Goal: Task Accomplishment & Management: Manage account settings

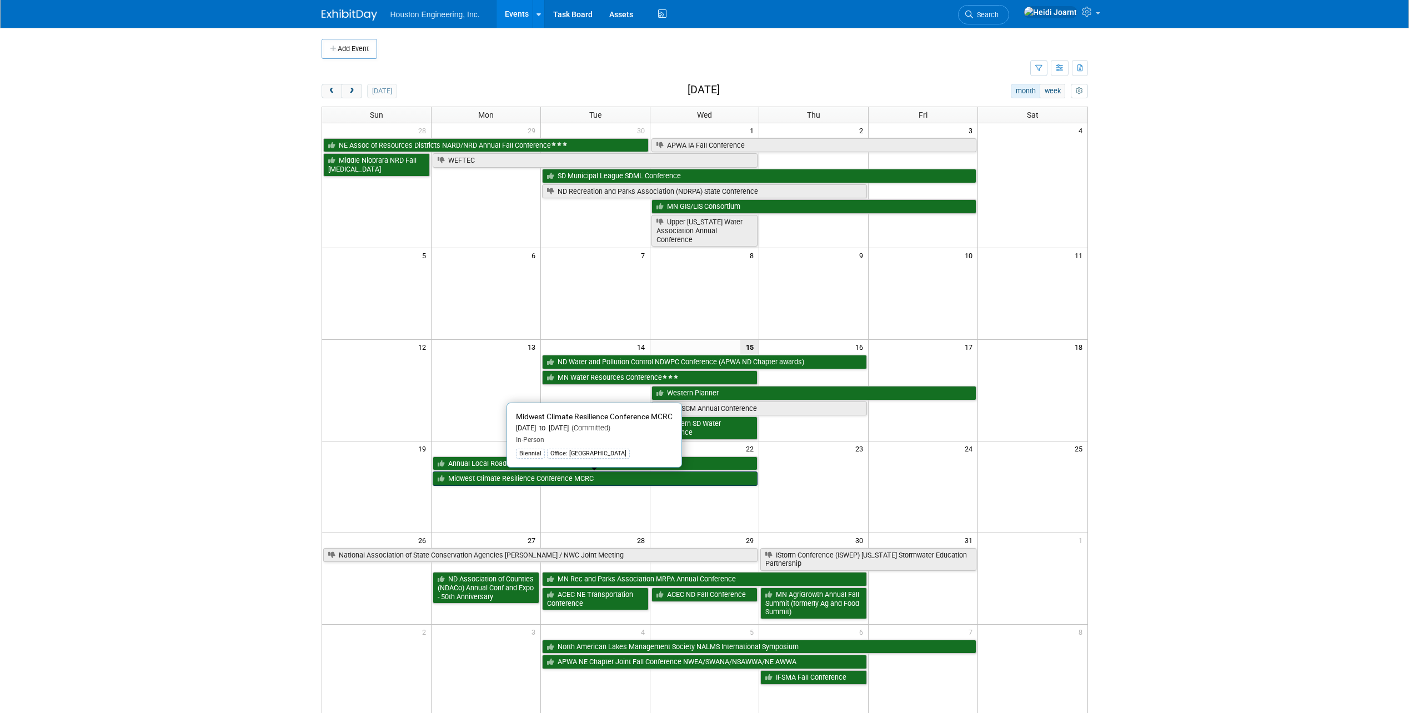
click at [554, 479] on link "Midwest Climate Resilience Conference MCRC" at bounding box center [596, 479] width 326 height 14
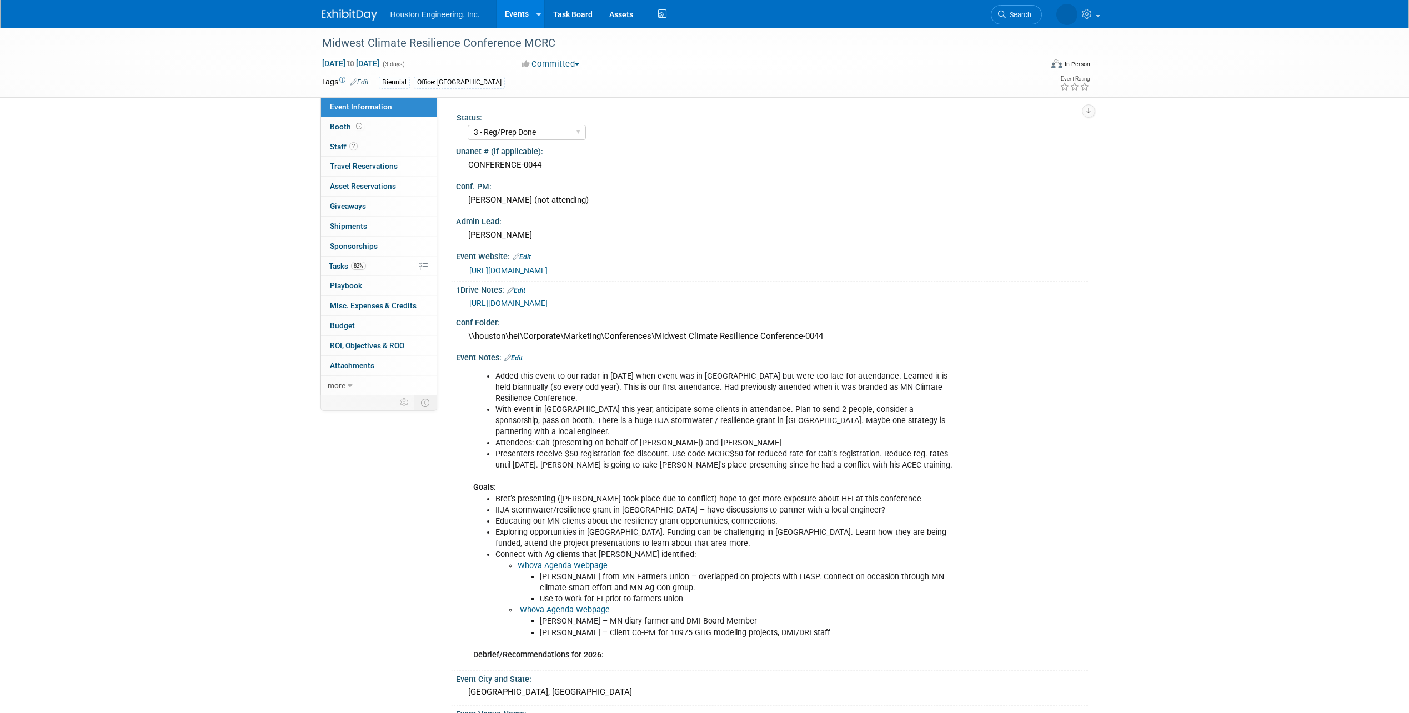
select select "3 - Reg/Prep Done"
select select "Yes"
select select "Environmental"
click at [379, 282] on link "0 Playbook 0" at bounding box center [379, 285] width 116 height 19
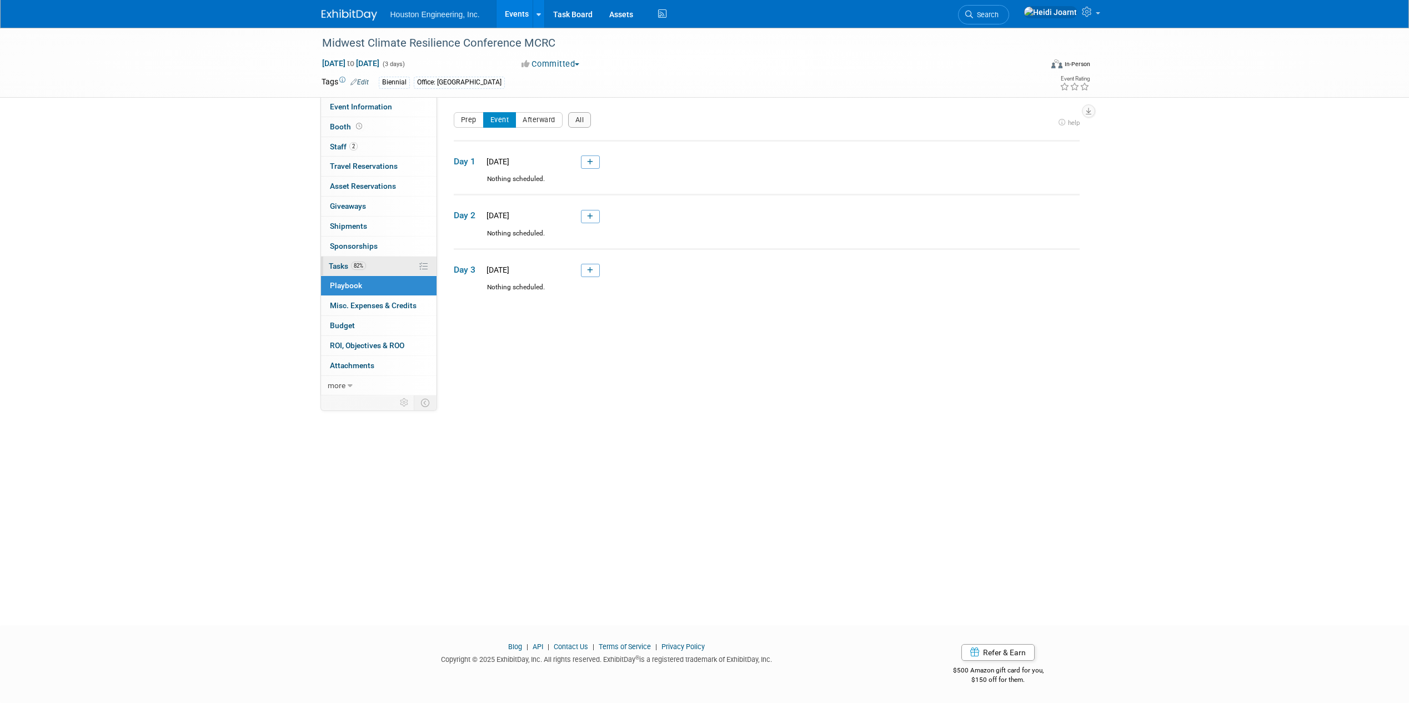
click at [381, 269] on link "82% Tasks 82%" at bounding box center [379, 266] width 116 height 19
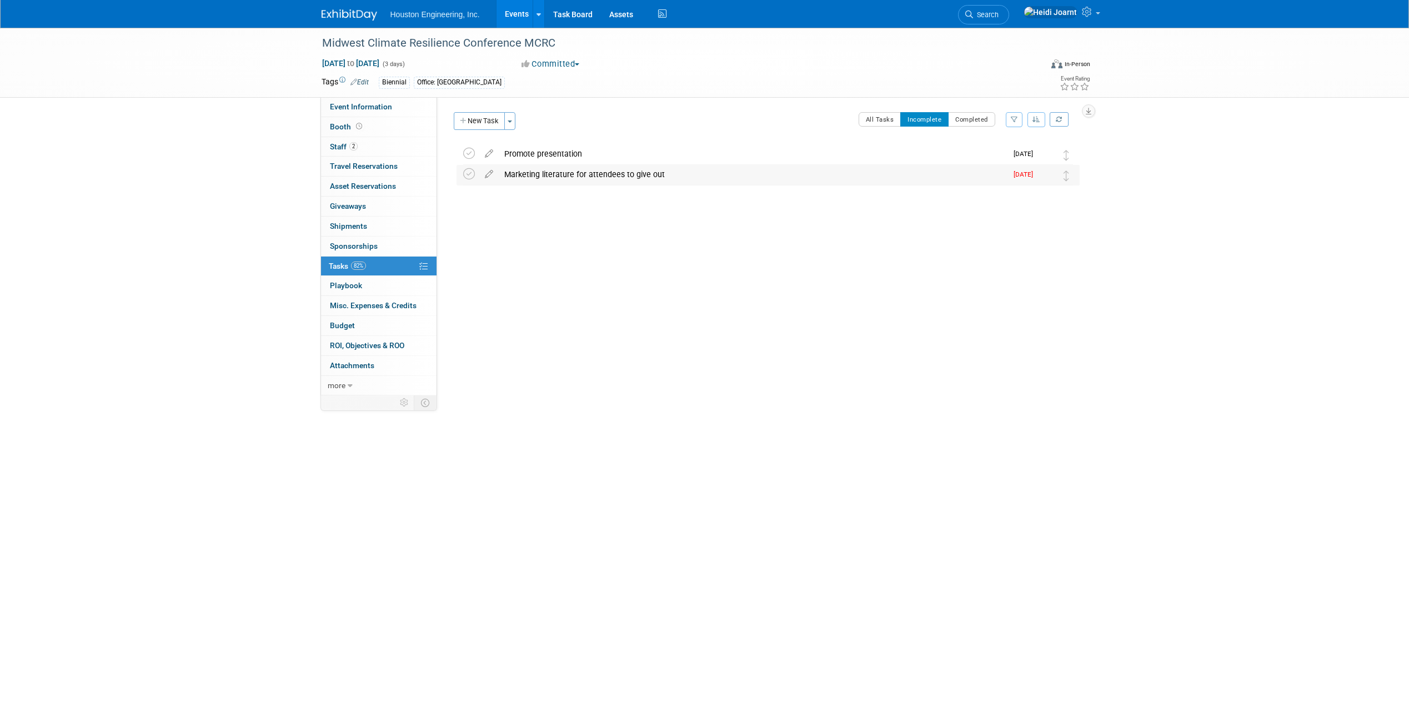
click at [564, 176] on div "Marketing literature for attendees to give out" at bounding box center [753, 174] width 508 height 19
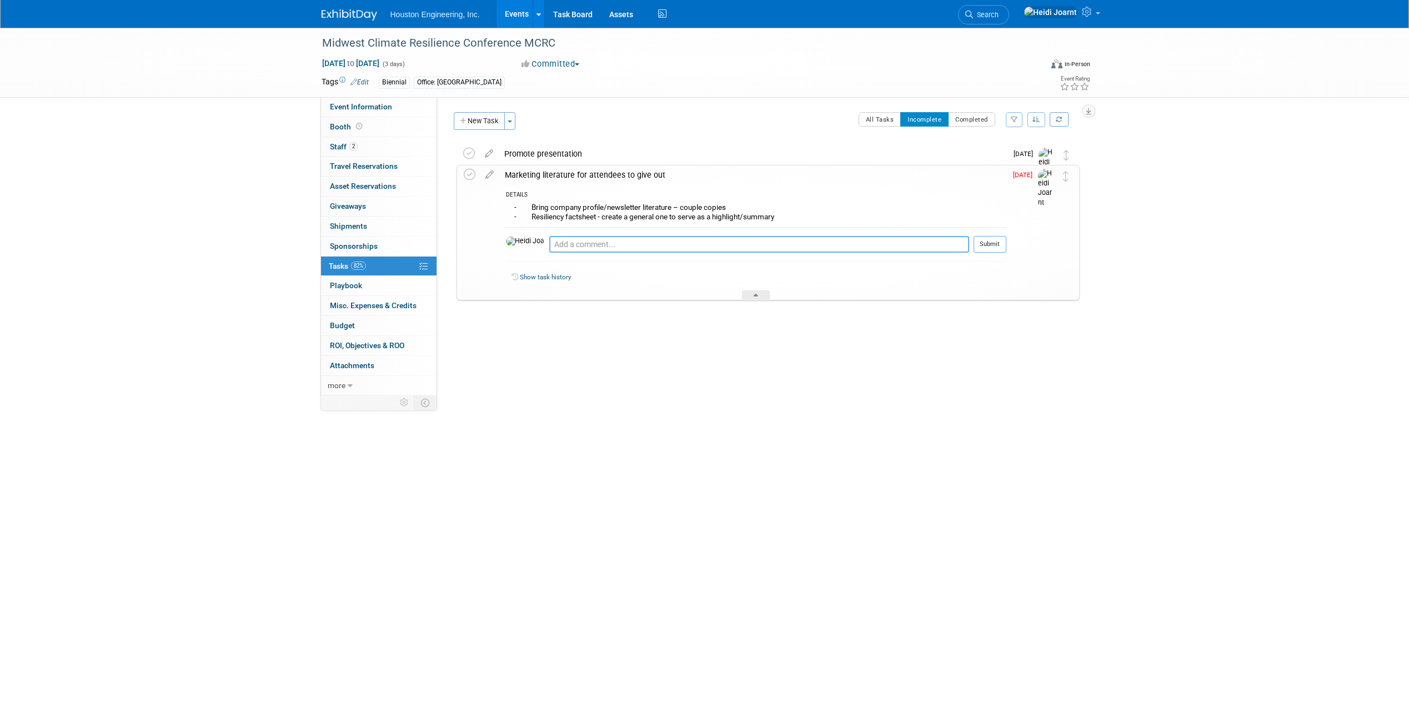
click at [607, 243] on textarea at bounding box center [759, 244] width 420 height 17
type textarea "Didn't have time to get the resiliency FS created, added to mrkt team's backbur…"
click at [984, 246] on button "Submit" at bounding box center [990, 244] width 33 height 17
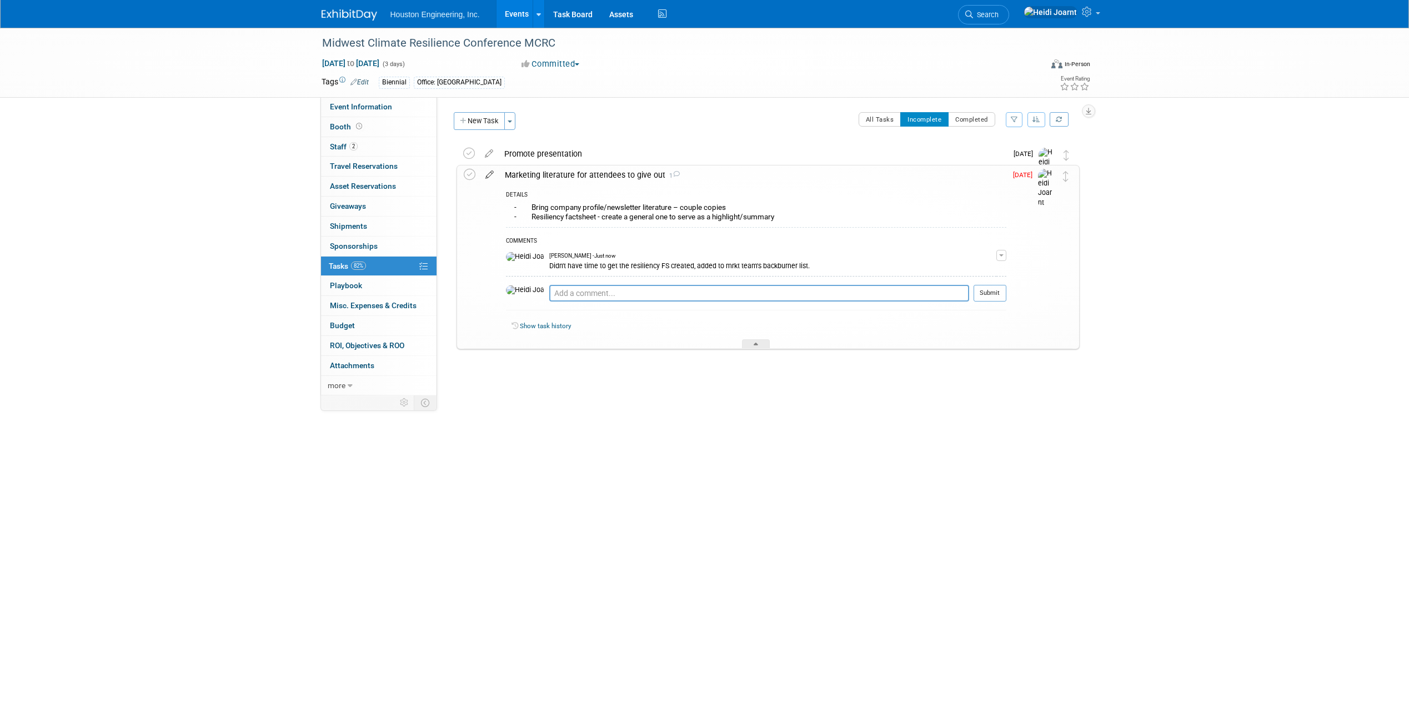
click at [488, 176] on icon at bounding box center [489, 173] width 19 height 14
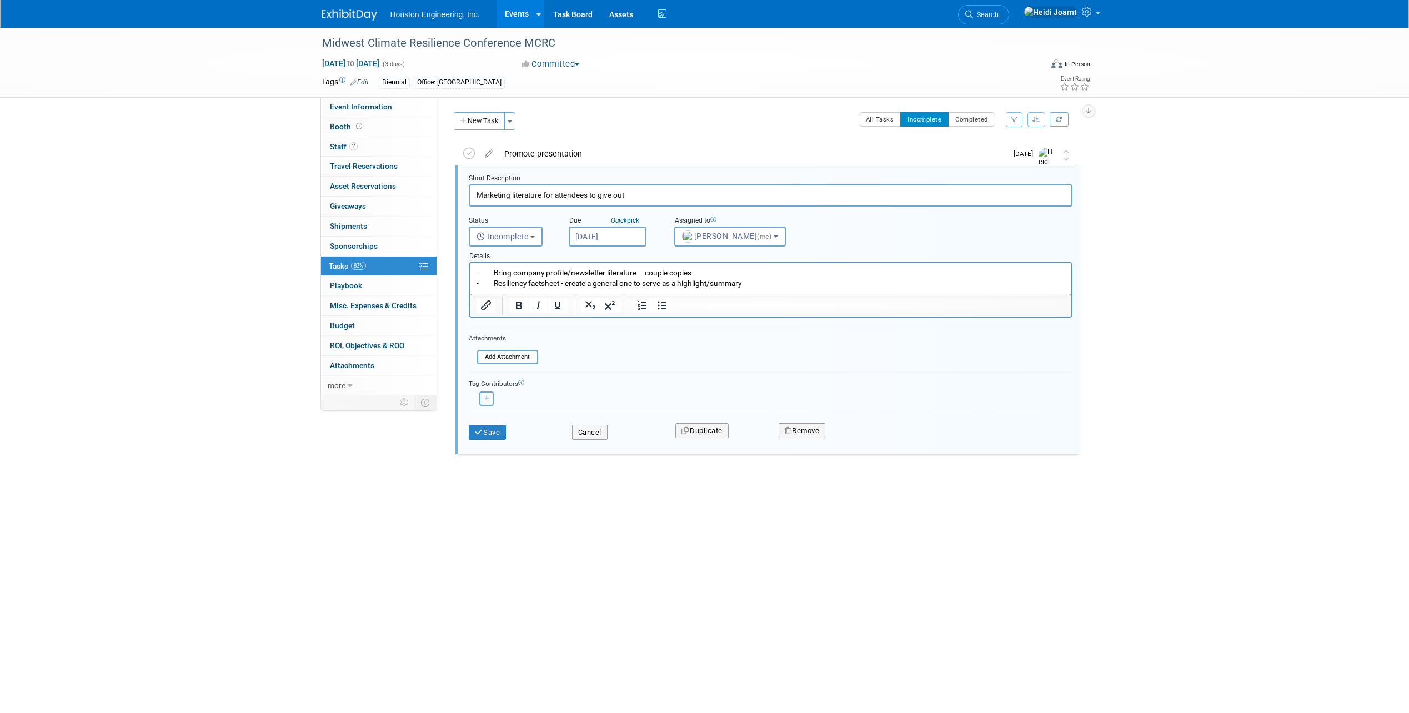
click at [484, 398] on icon "button" at bounding box center [487, 399] width 6 height 6
select select
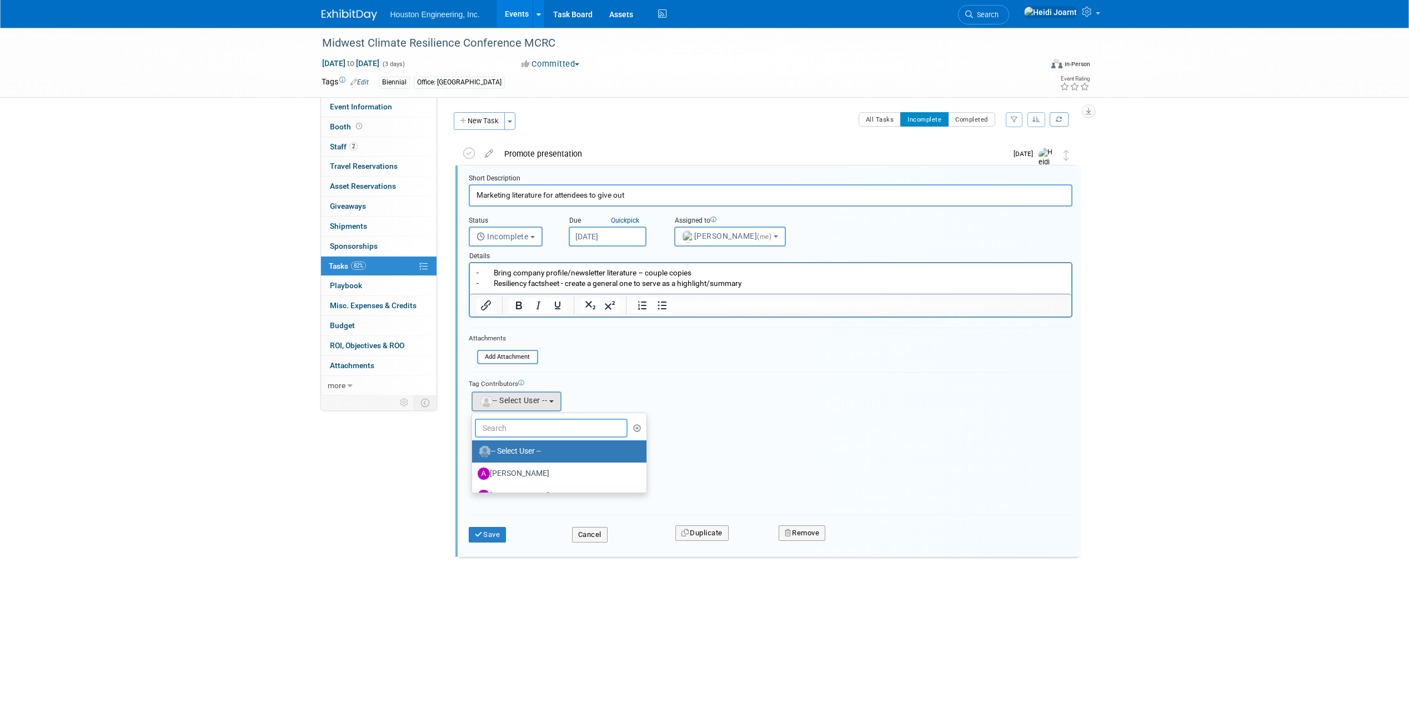
click at [523, 423] on input "text" at bounding box center [551, 428] width 153 height 19
type input "court"
click at [528, 451] on label "Courtney Grandbois" at bounding box center [536, 452] width 116 height 18
click at [474, 451] on input "Courtney Grandbois" at bounding box center [470, 450] width 7 height 7
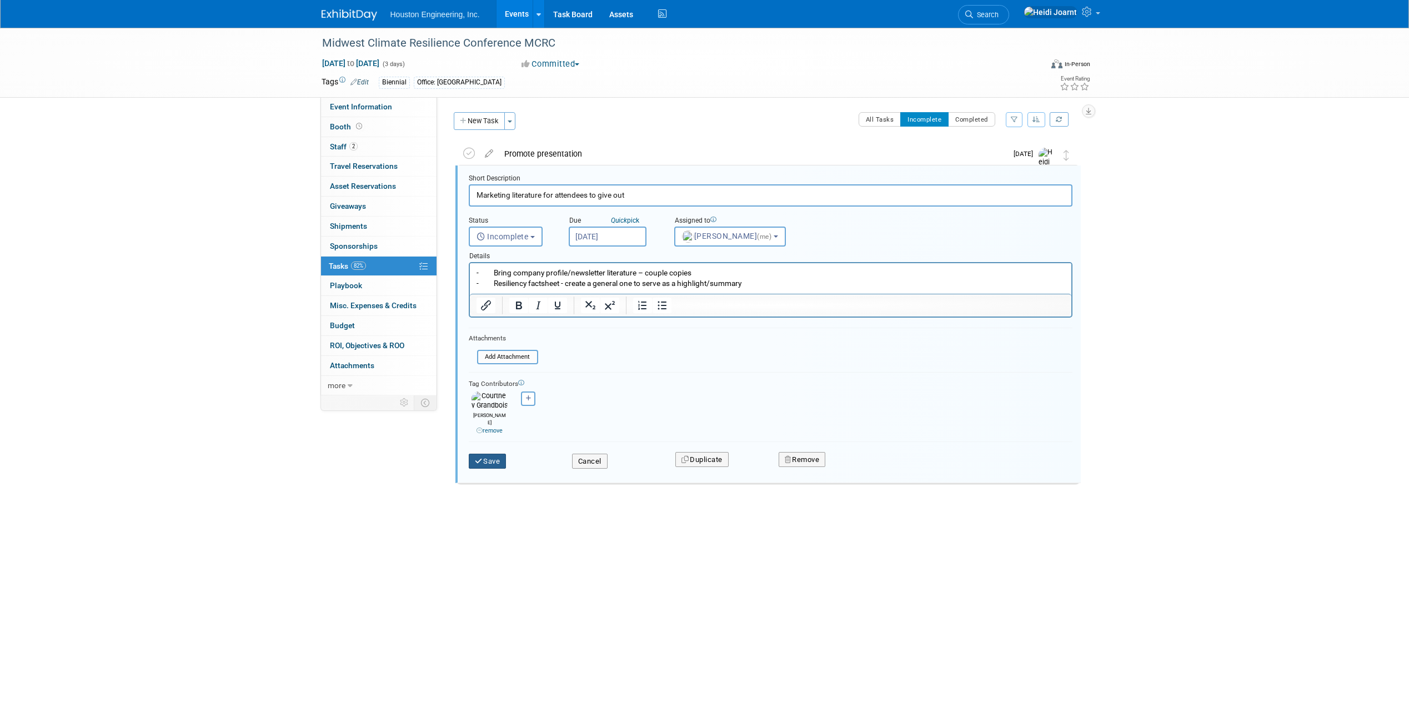
click at [484, 454] on button "Save" at bounding box center [488, 462] width 38 height 16
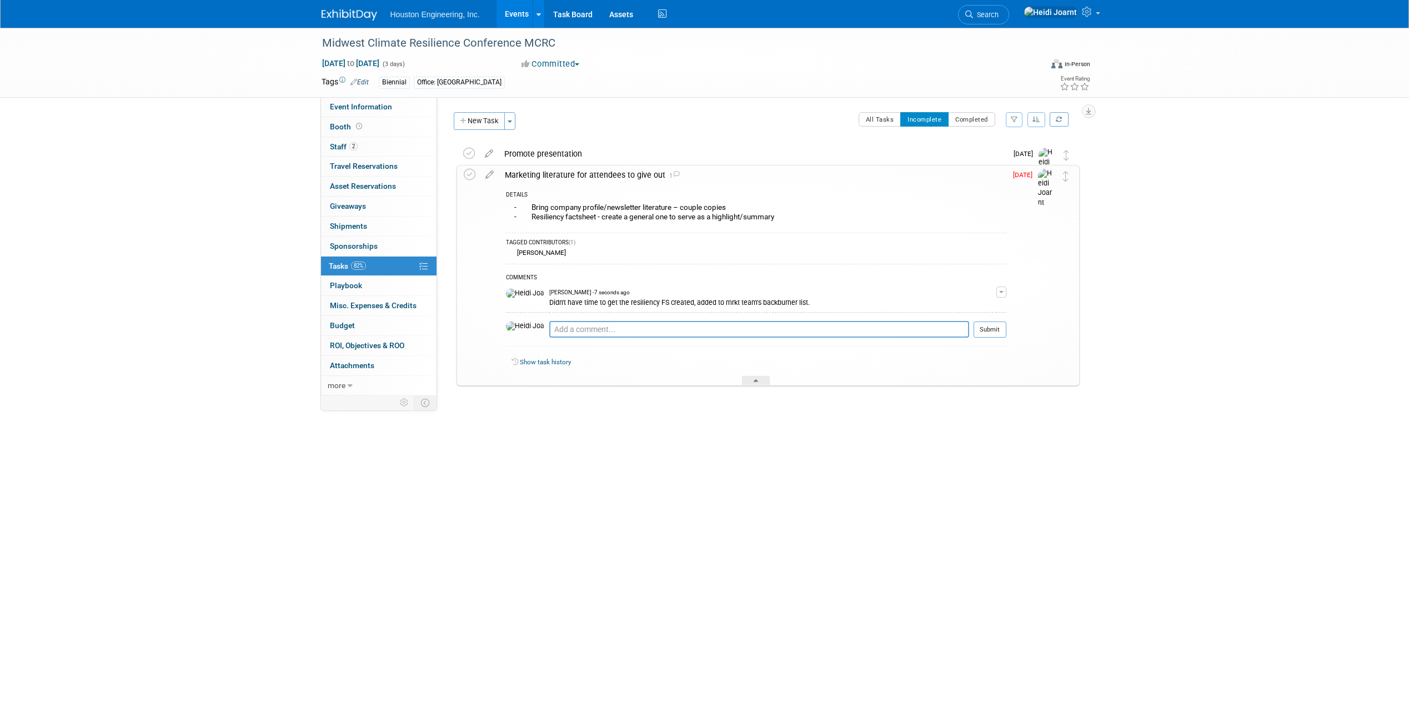
drag, startPoint x: 672, startPoint y: 306, endPoint x: 528, endPoint y: 306, distance: 143.9
click at [549, 306] on div "Didn't have time to get the resiliency FS created, added to mrkt team's backbur…" at bounding box center [772, 302] width 447 height 11
click at [1000, 293] on button "button" at bounding box center [1002, 292] width 10 height 11
click at [972, 324] on button "Remove" at bounding box center [948, 323] width 48 height 15
click at [934, 372] on link "Yes" at bounding box center [936, 370] width 32 height 18
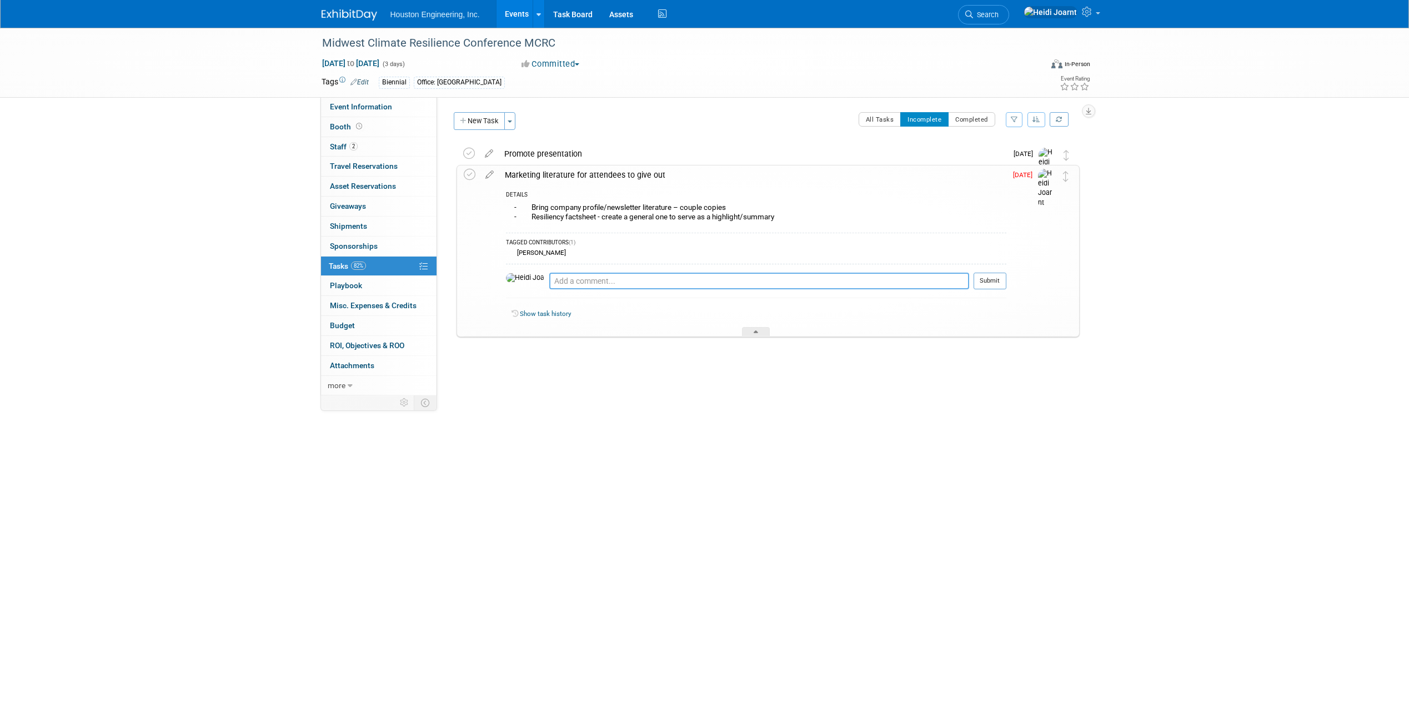
click at [703, 278] on textarea at bounding box center [759, 281] width 420 height 17
paste textarea "D"
click at [800, 281] on textarea "Didn't get the resiliency FS created in time (add to mrtk team backburner list)…" at bounding box center [759, 287] width 420 height 28
type textarea "Didn't get the resiliency FS created in time (add to mrtk team backburner list)…"
click at [995, 294] on button "Submit" at bounding box center [990, 292] width 33 height 17
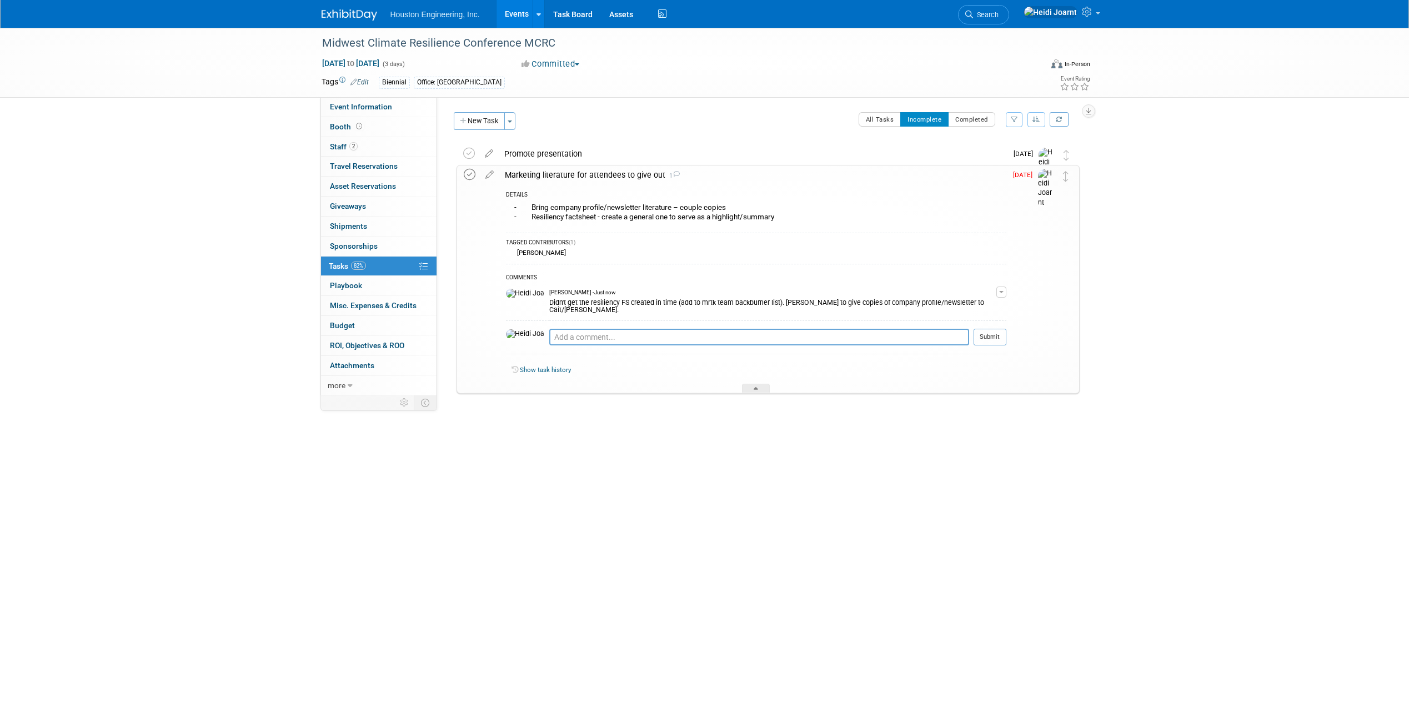
click at [464, 178] on icon at bounding box center [470, 175] width 12 height 12
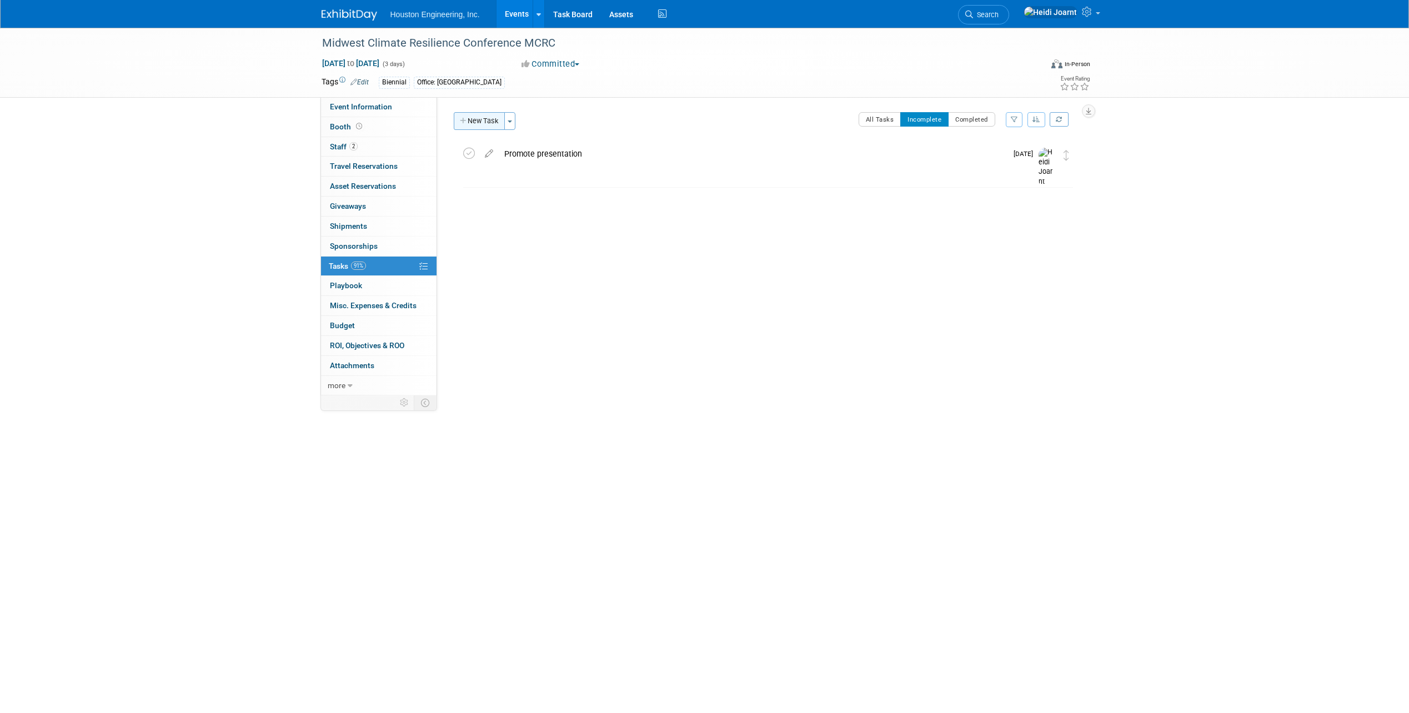
click at [484, 118] on button "New Task" at bounding box center [479, 121] width 51 height 18
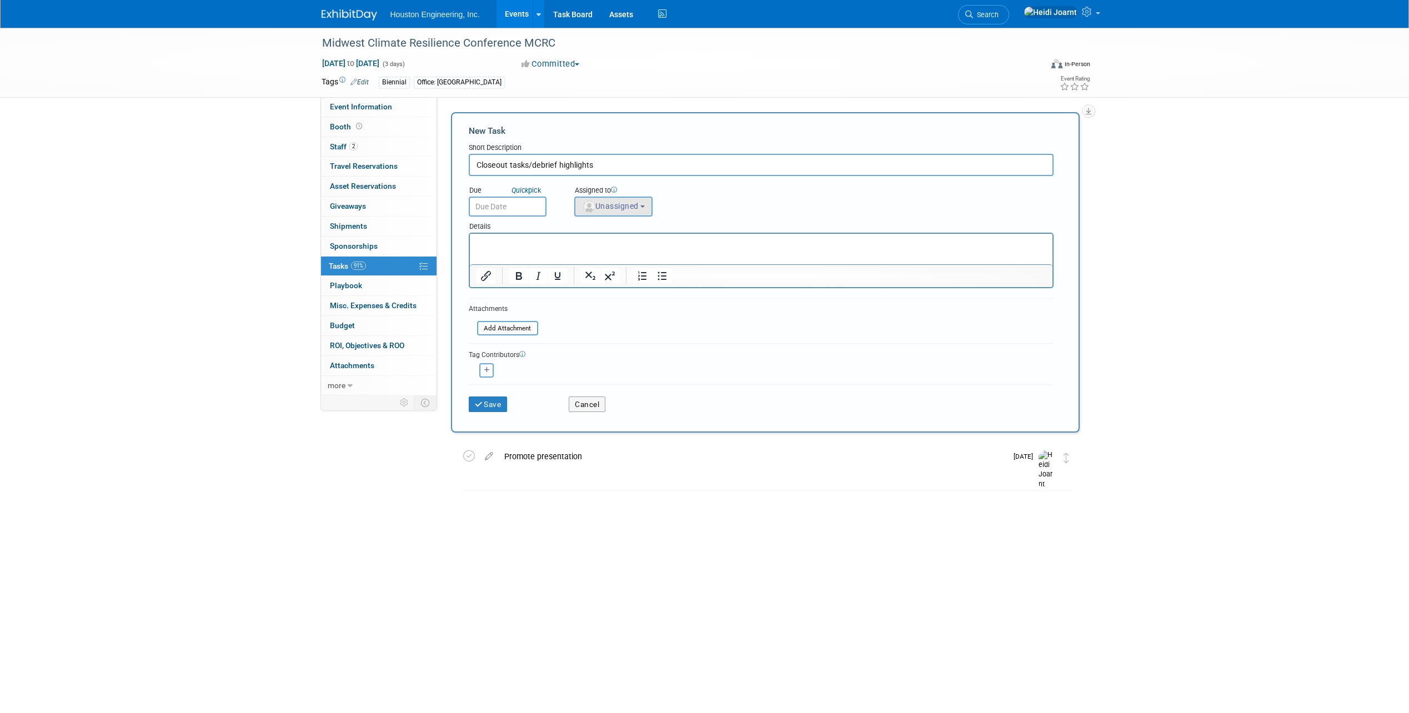
type input "Closeout tasks/debrief highlights"
click at [613, 202] on span "Unassigned" at bounding box center [610, 206] width 57 height 9
click at [623, 238] on input "text" at bounding box center [654, 233] width 153 height 19
type input "heidi"
click at [634, 253] on label "Heidi Joarnt (me)" at bounding box center [639, 257] width 116 height 18
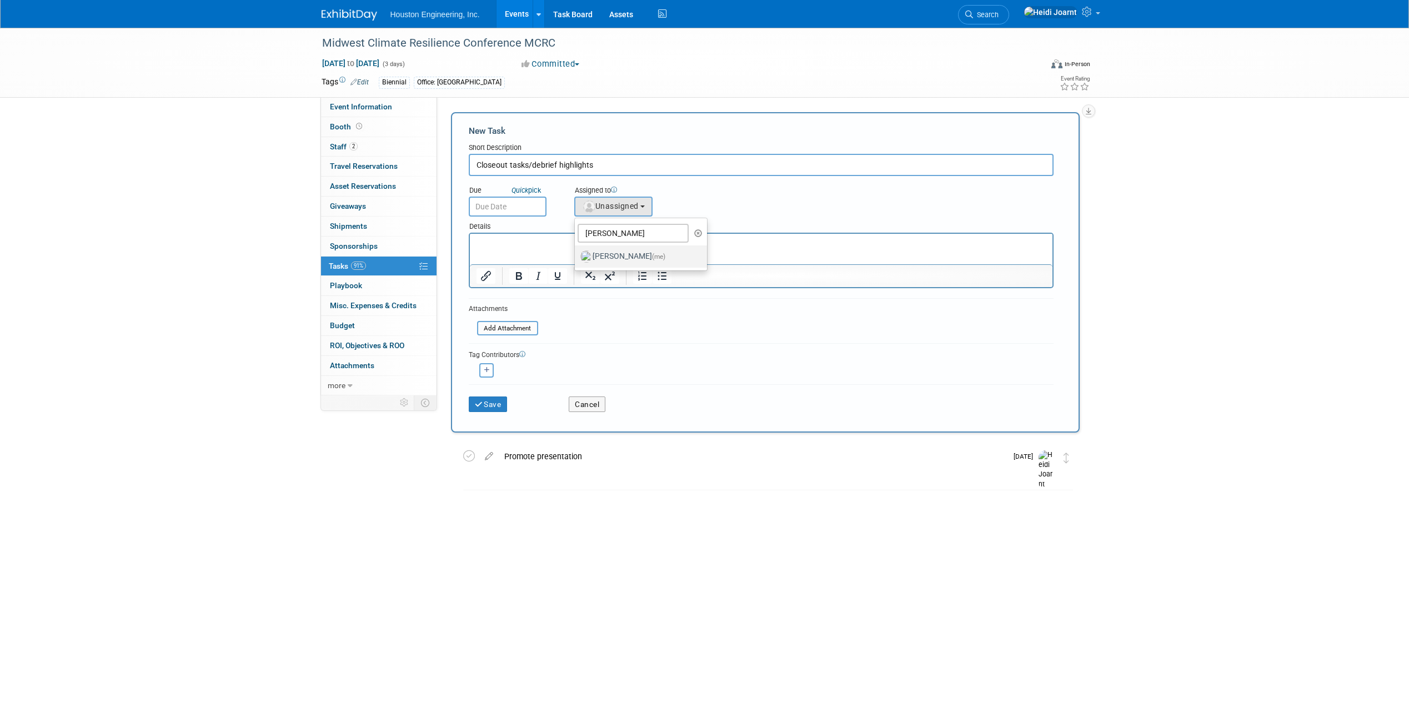
click at [577, 253] on input "Heidi Joarnt (me)" at bounding box center [572, 255] width 7 height 7
select select "6d2580fd-cc23-403a-9f47-834f17e7f51f"
click at [525, 201] on input "text" at bounding box center [508, 207] width 78 height 20
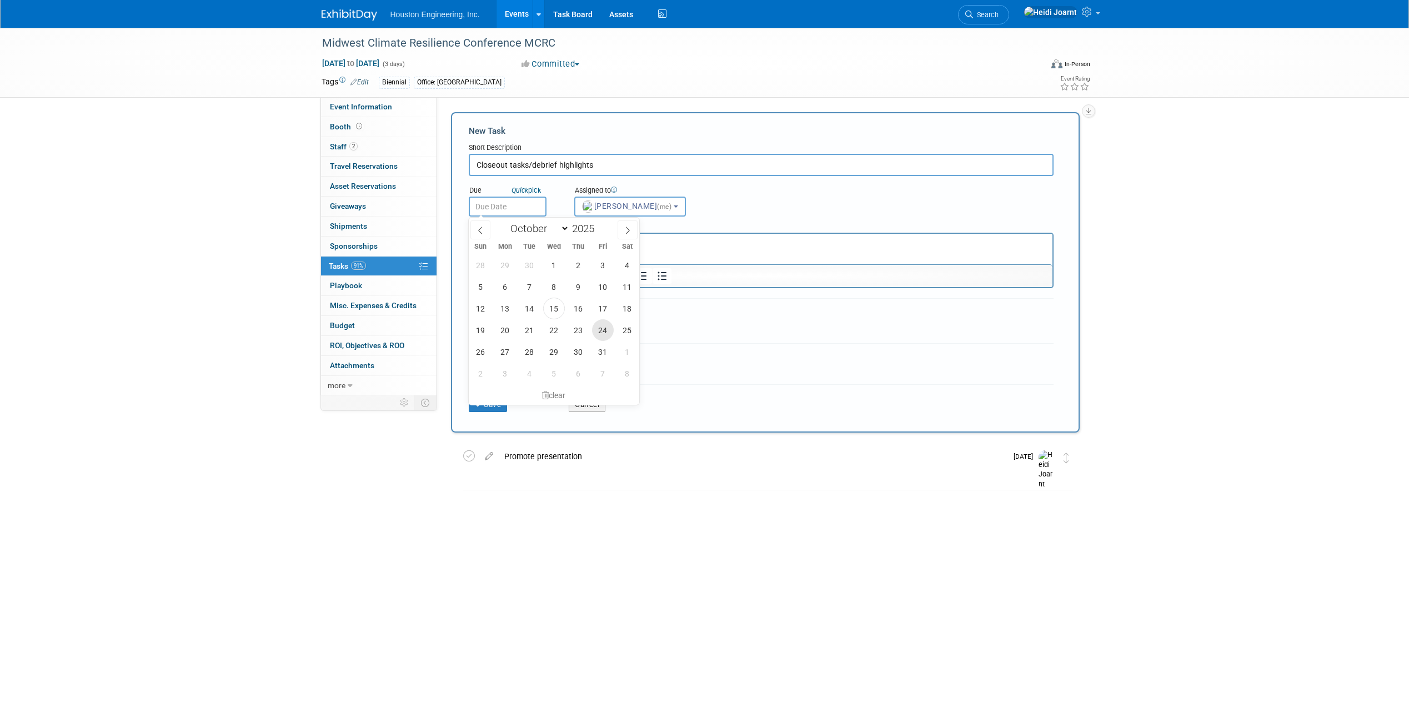
click at [608, 333] on span "24" at bounding box center [603, 330] width 22 height 22
type input "Oct 24, 2025"
click at [494, 404] on button "Save" at bounding box center [488, 405] width 39 height 16
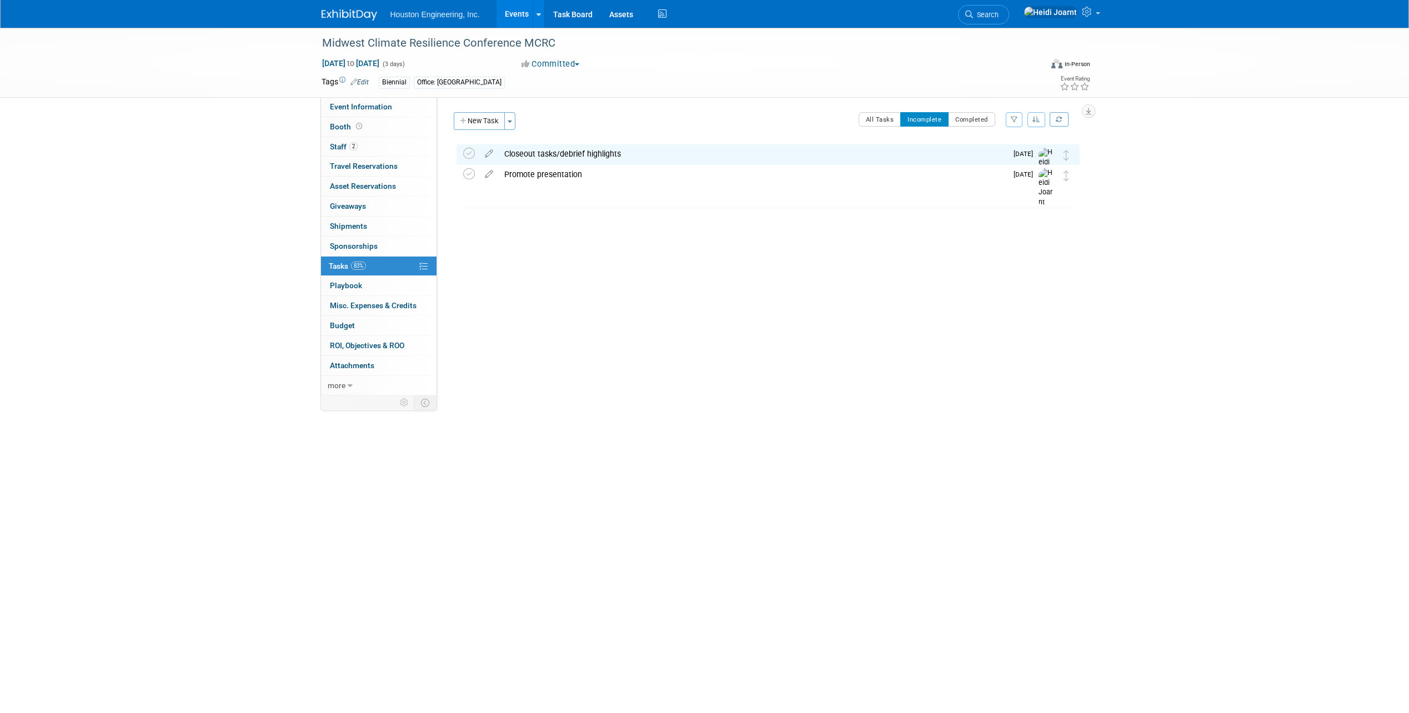
click at [519, 14] on link "Events" at bounding box center [517, 14] width 41 height 28
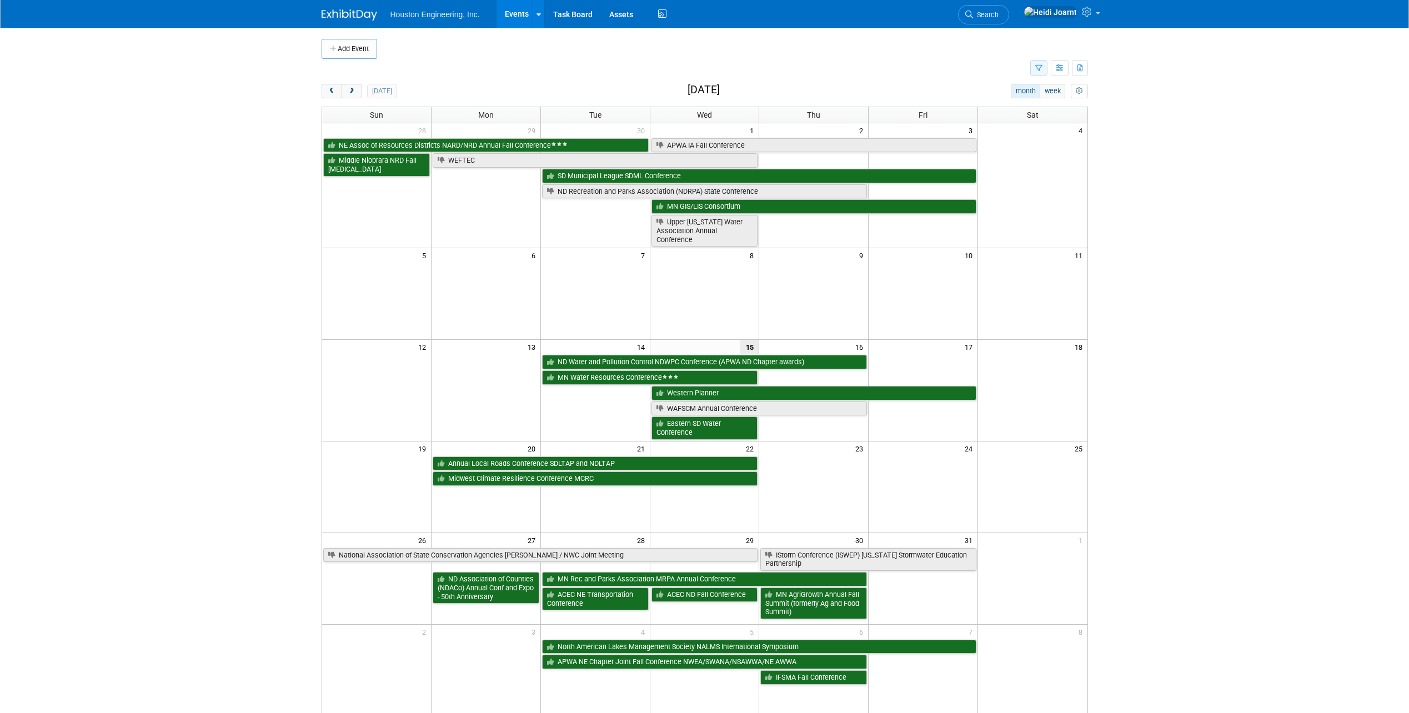
click at [1044, 69] on button "button" at bounding box center [1038, 68] width 17 height 16
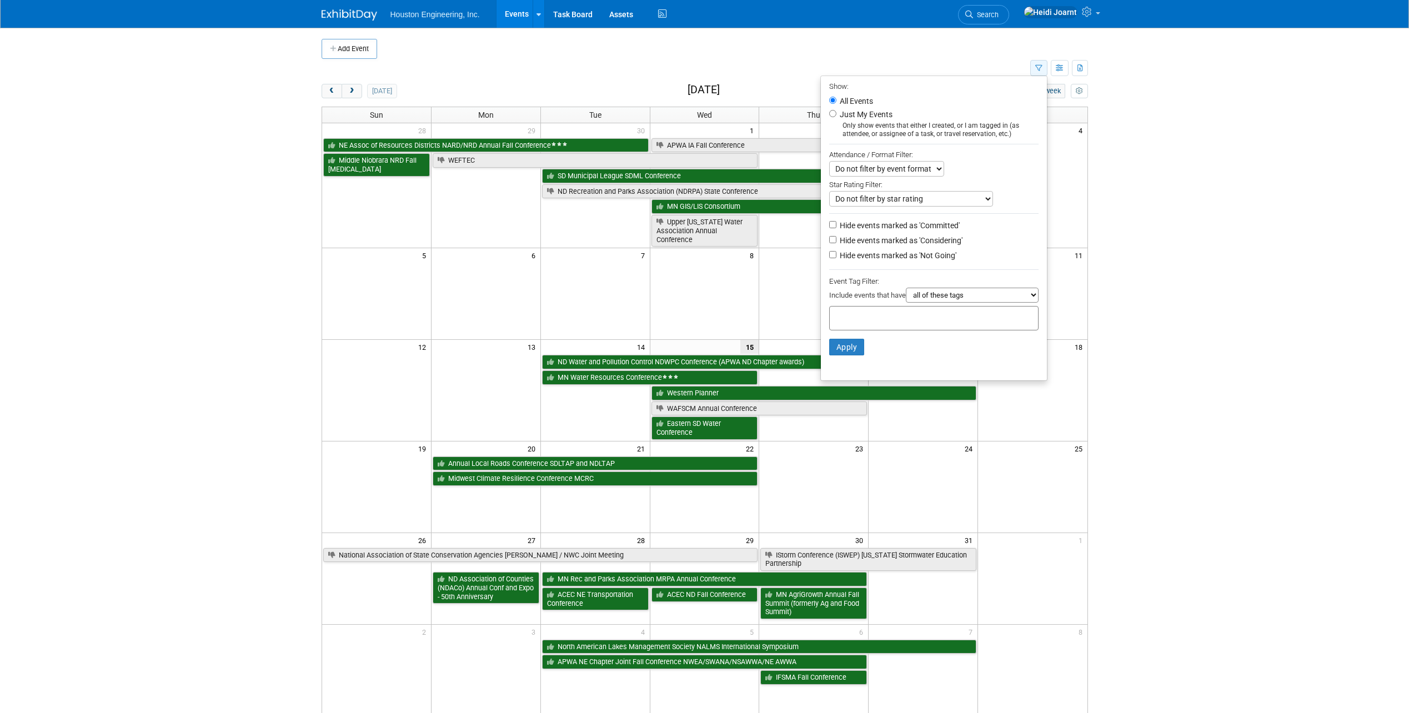
click at [1044, 69] on button "button" at bounding box center [1038, 68] width 17 height 16
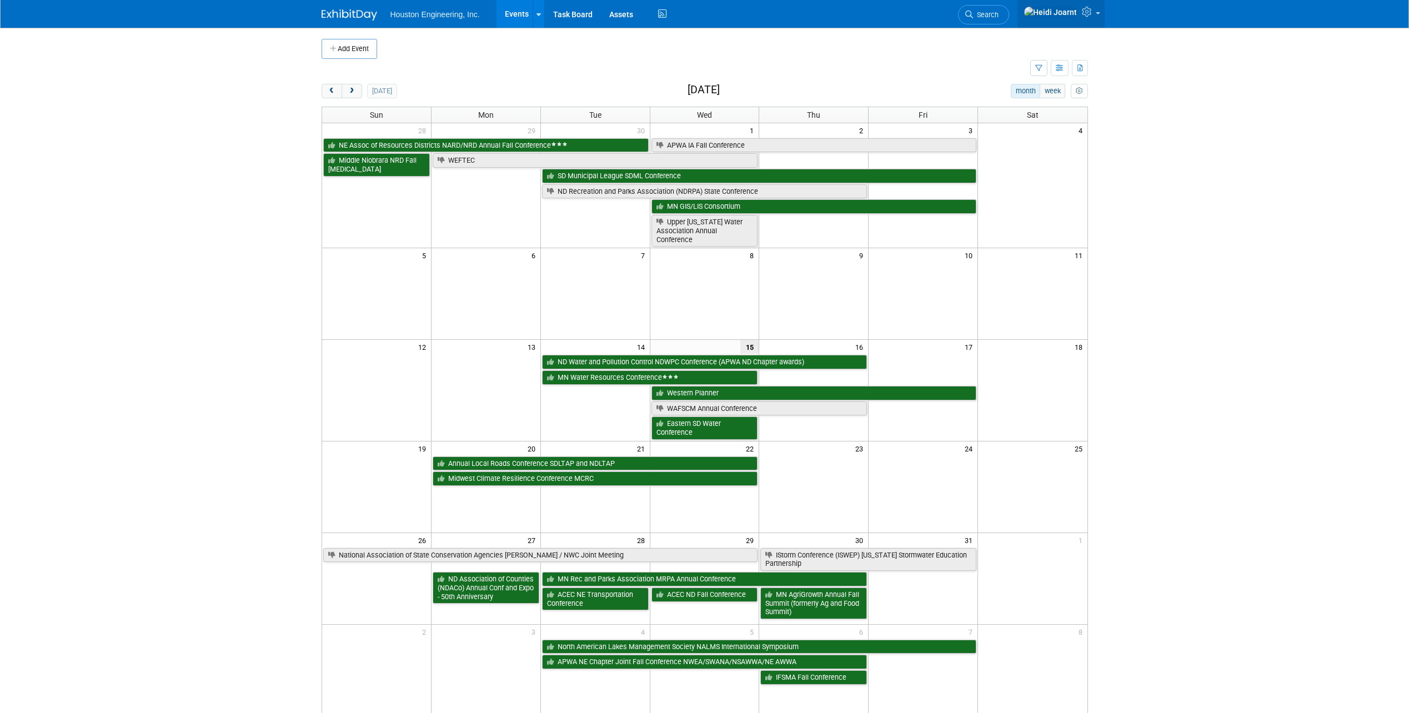
click at [1078, 21] on link at bounding box center [1061, 14] width 87 height 28
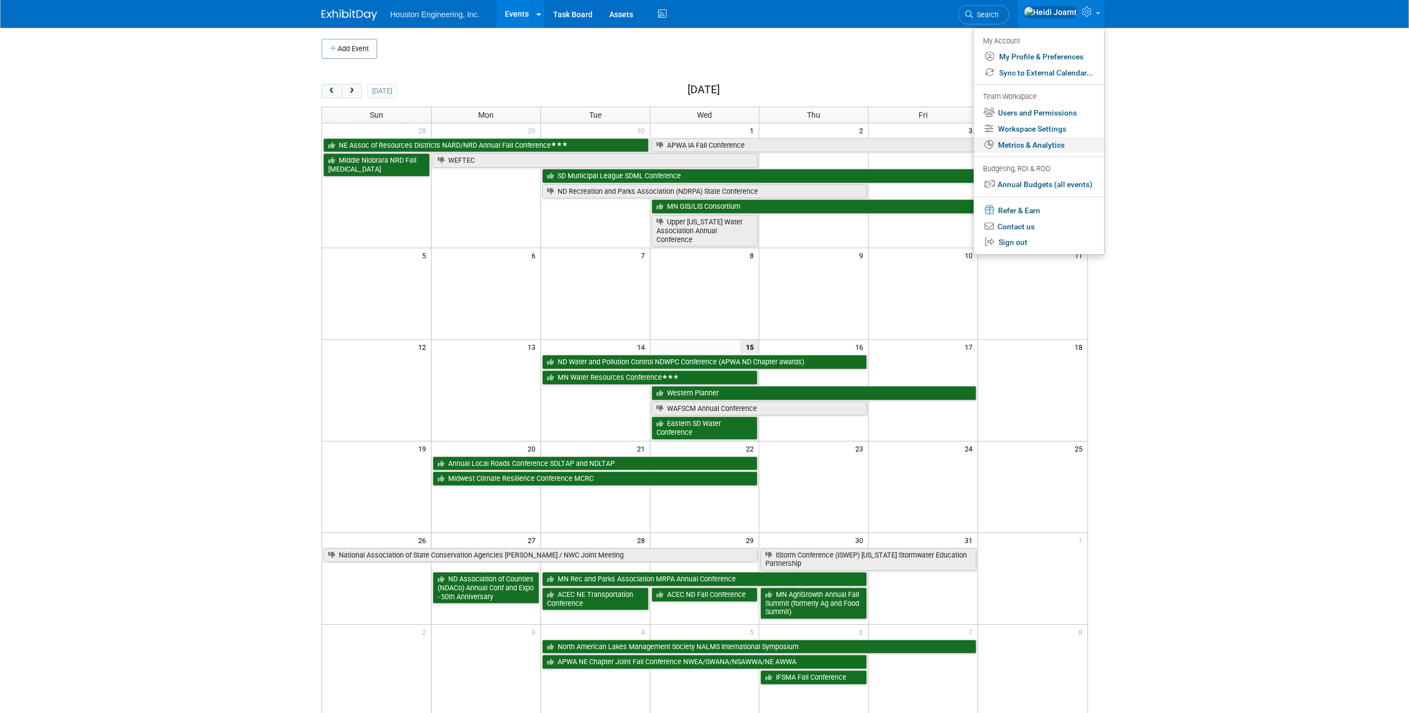
click at [1014, 143] on link "Metrics & Analytics" at bounding box center [1039, 145] width 131 height 16
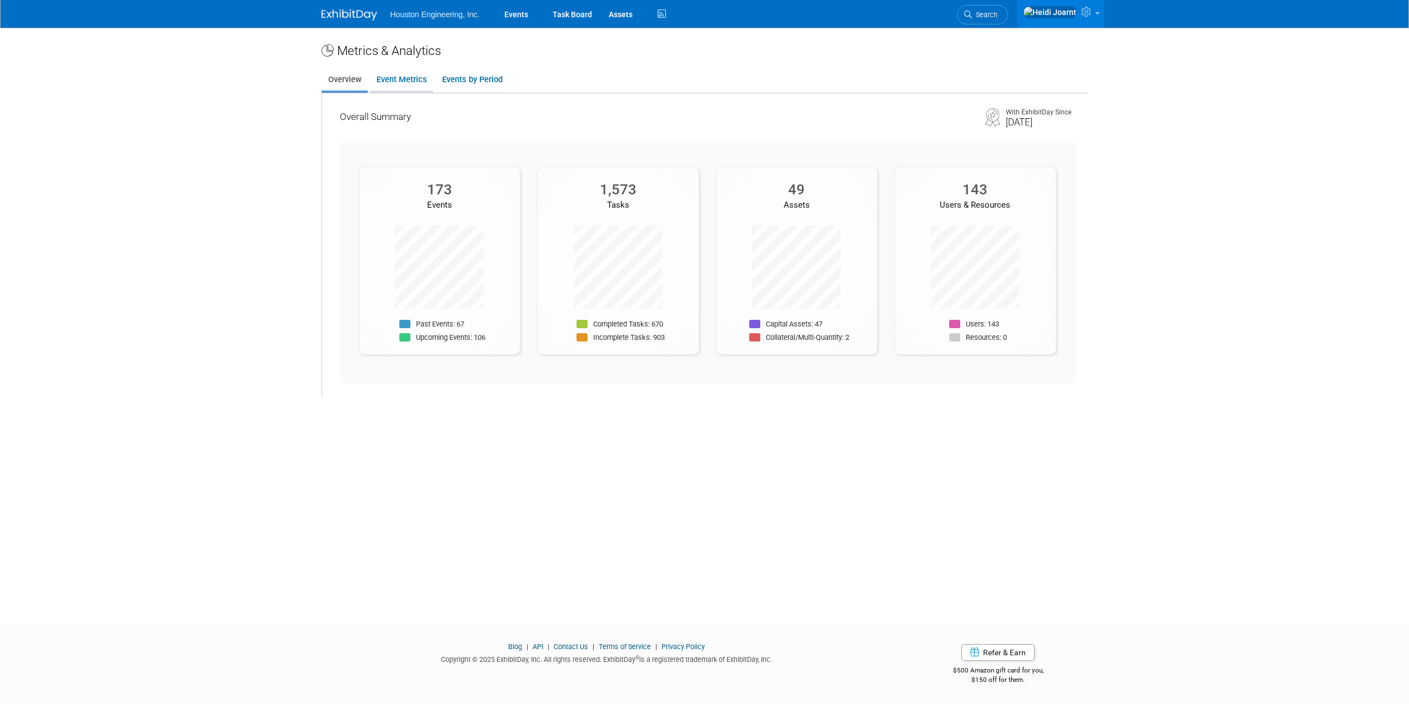
click at [424, 83] on link "Event Metrics" at bounding box center [401, 80] width 63 height 22
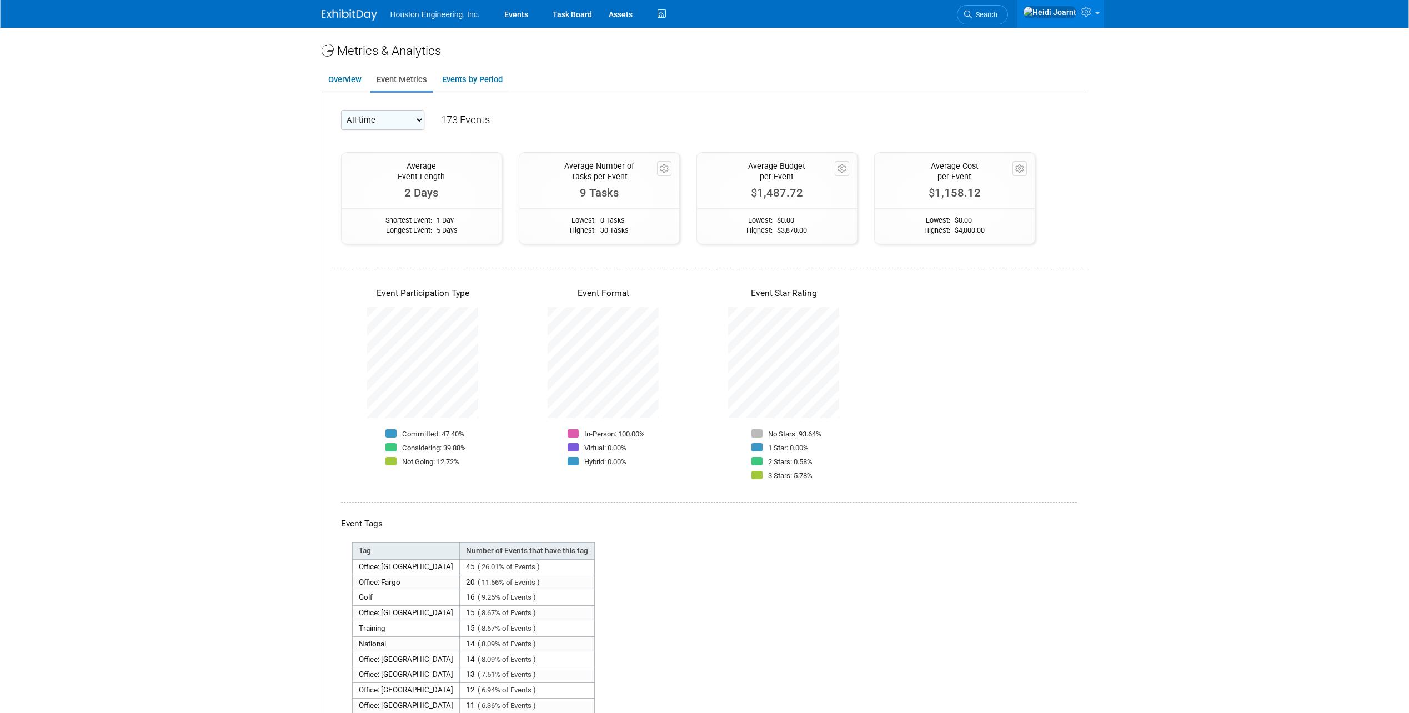
click at [422, 127] on select "All-time 2027 2026 2025" at bounding box center [382, 120] width 83 height 20
click at [341, 110] on select "All-time 2027 2026 2025" at bounding box center [382, 120] width 83 height 20
click at [404, 122] on select "All-time 2027 2026 2025" at bounding box center [382, 120] width 83 height 20
click at [341, 110] on select "All-time 2027 2026 2025" at bounding box center [382, 120] width 83 height 20
click at [416, 123] on select "All-time 2027 2026 2025" at bounding box center [382, 120] width 83 height 20
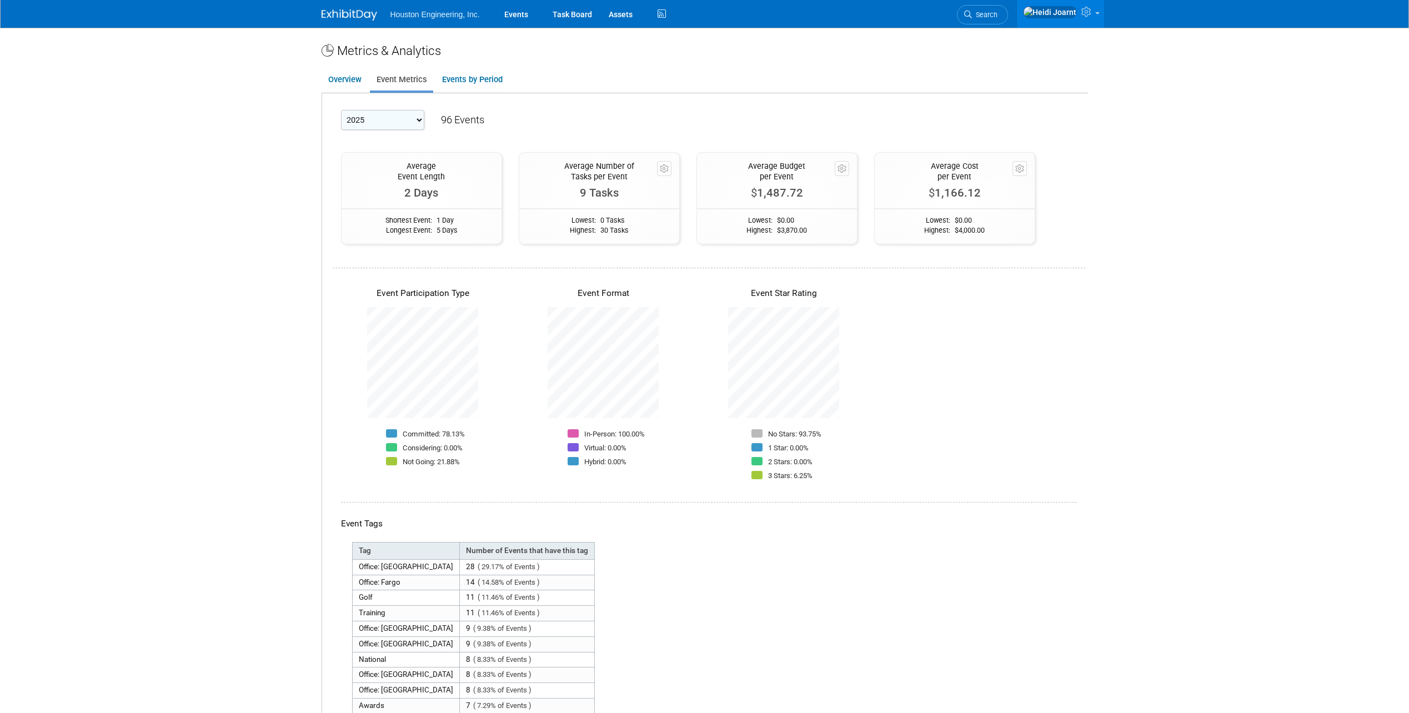
select select "All-time"
click at [341, 110] on select "All-time 2027 2026 2025" at bounding box center [382, 120] width 83 height 20
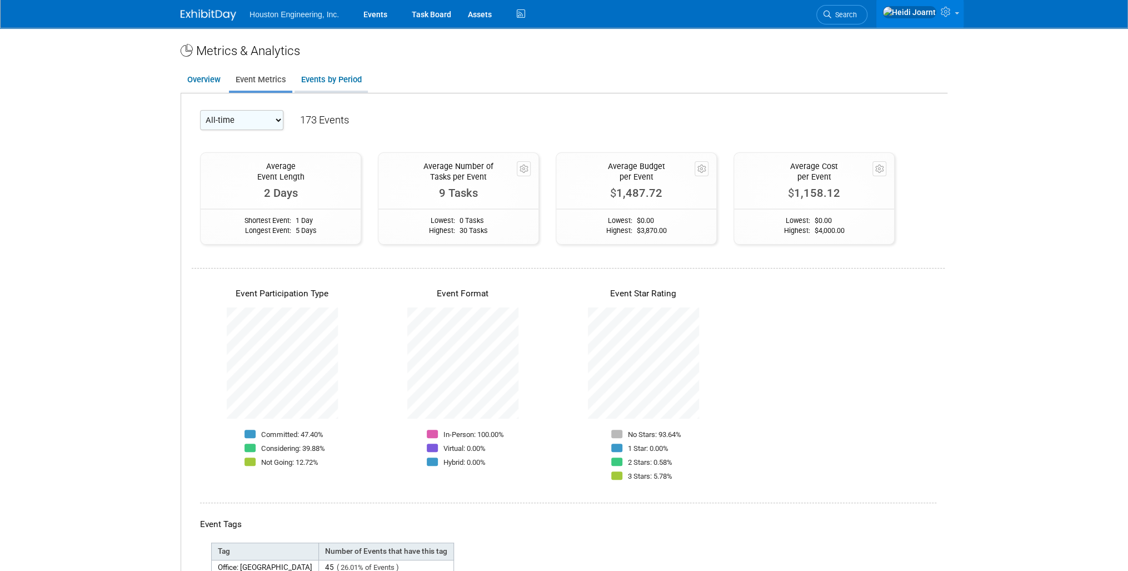
click at [346, 77] on link "Events by Period" at bounding box center [330, 80] width 73 height 22
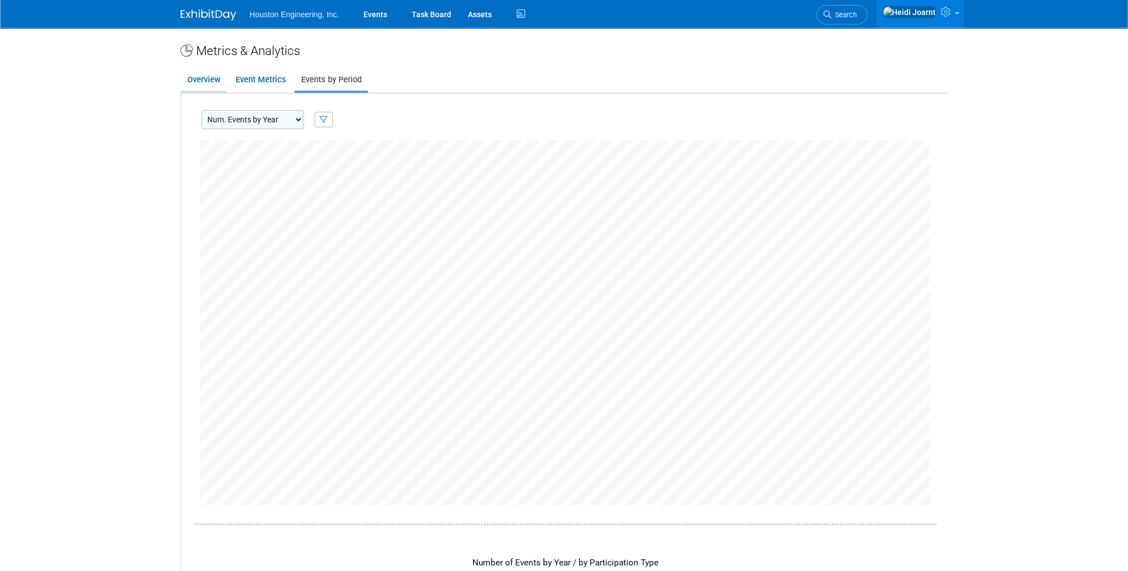
click at [208, 83] on link "Overview" at bounding box center [204, 80] width 46 height 22
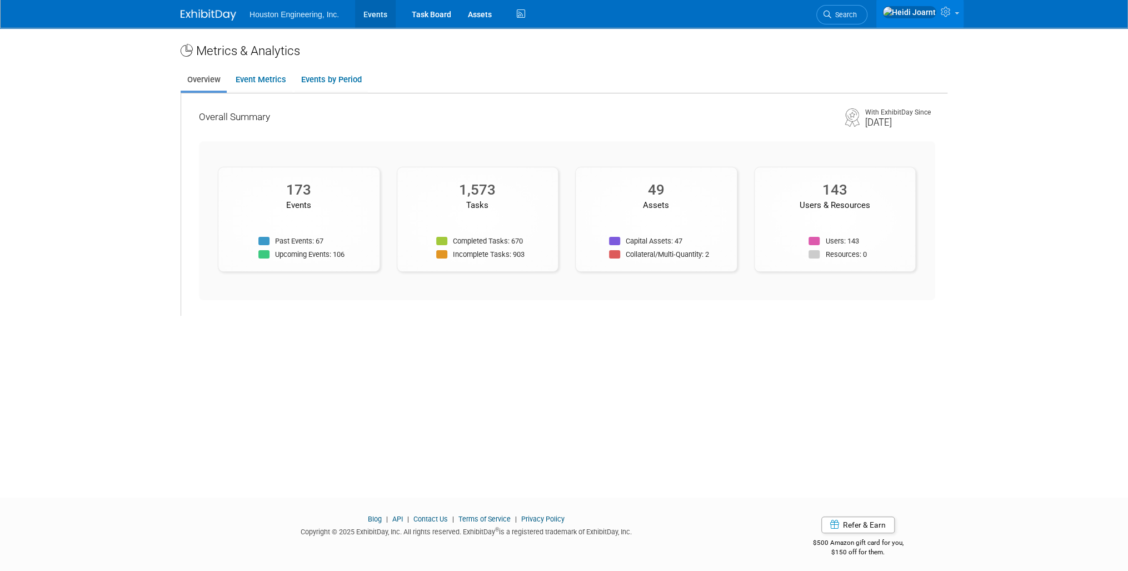
click at [389, 22] on link "Events" at bounding box center [375, 14] width 41 height 28
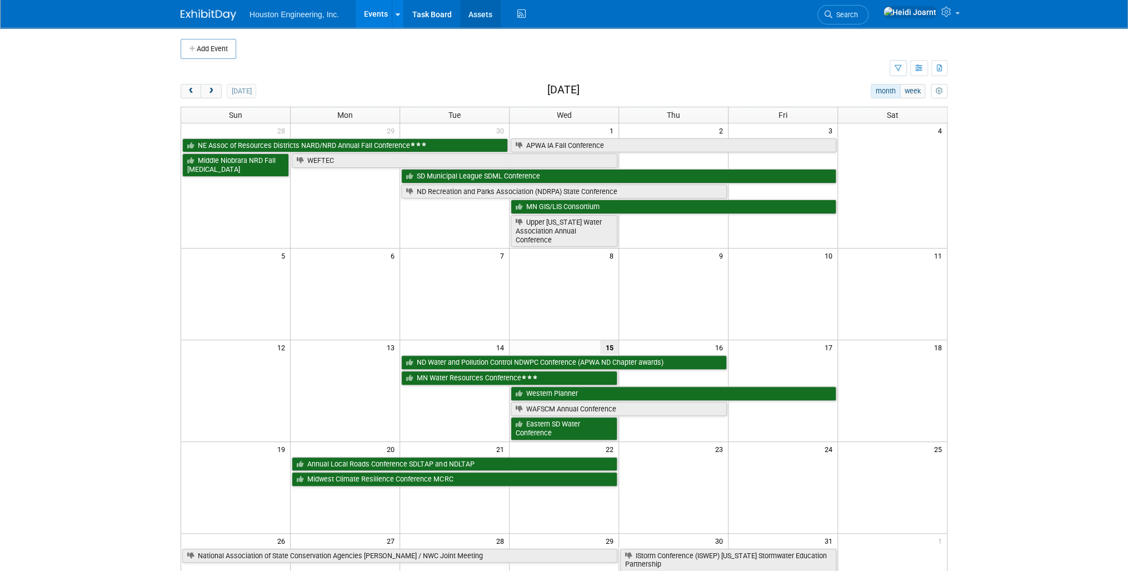
click at [490, 13] on link "Assets" at bounding box center [480, 14] width 41 height 28
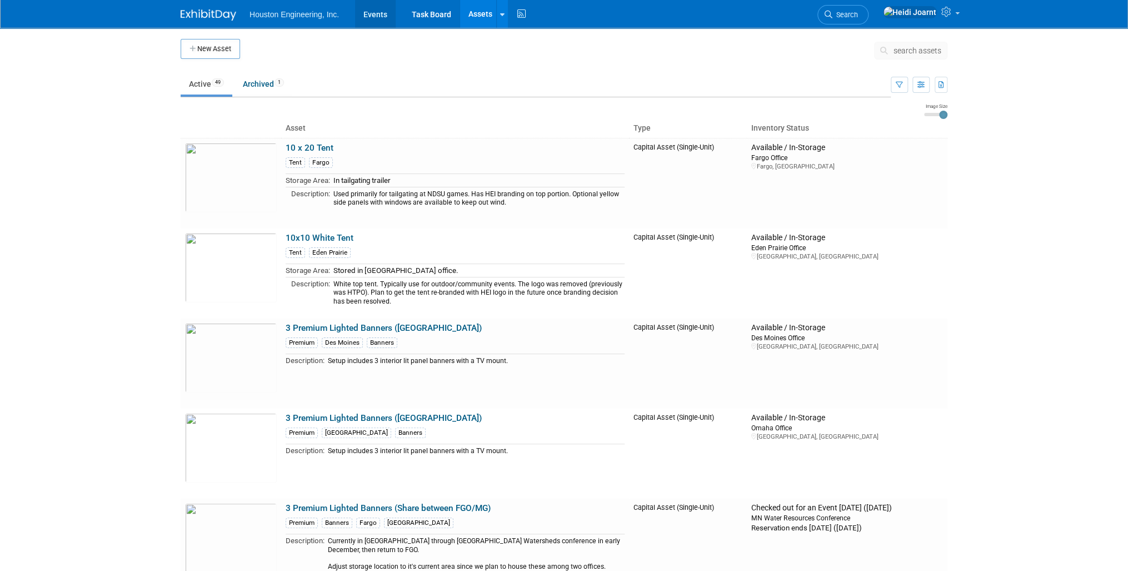
click at [376, 17] on link "Events" at bounding box center [375, 14] width 41 height 28
